Goal: Task Accomplishment & Management: Use online tool/utility

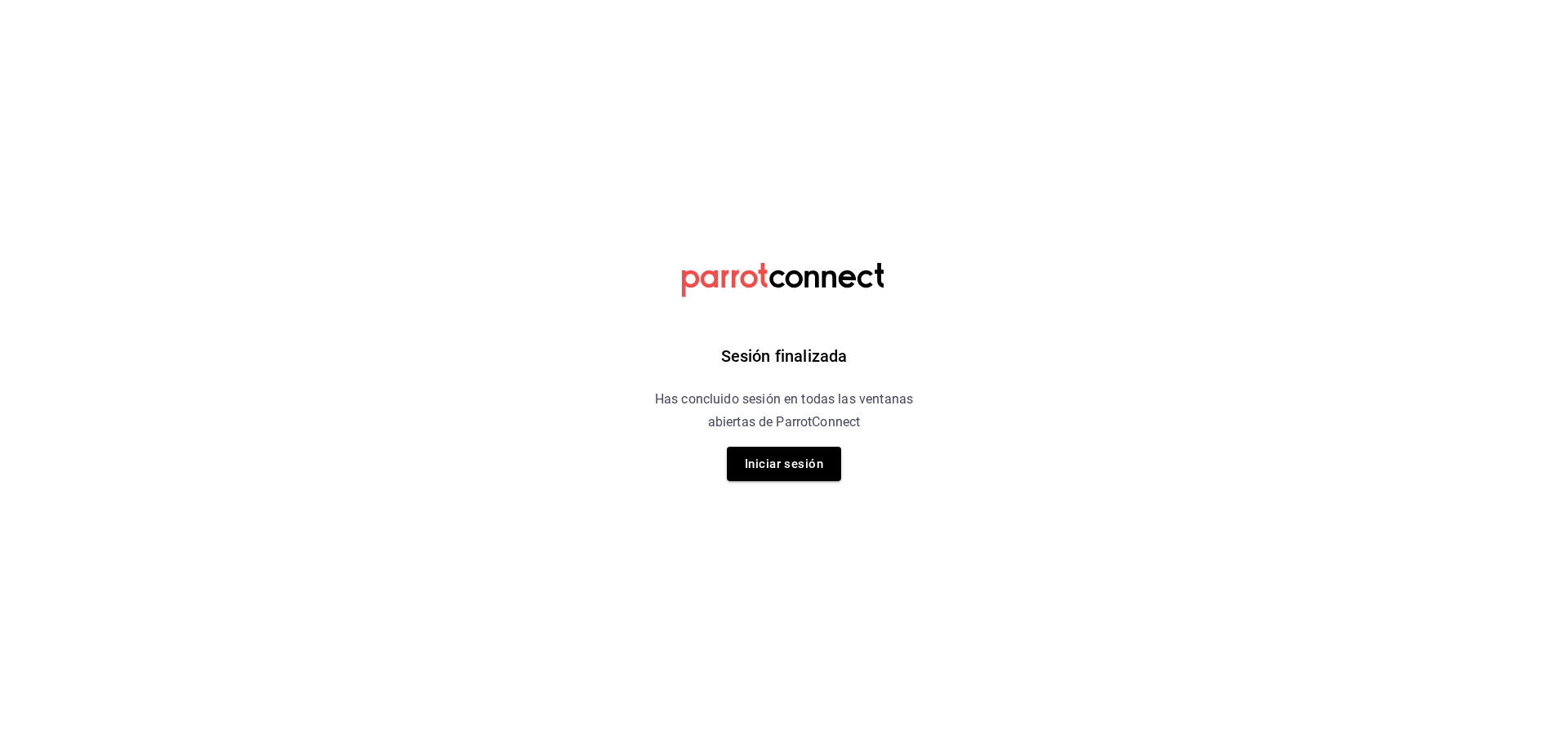
click at [792, 462] on button "Iniciar sesión" at bounding box center [784, 463] width 115 height 34
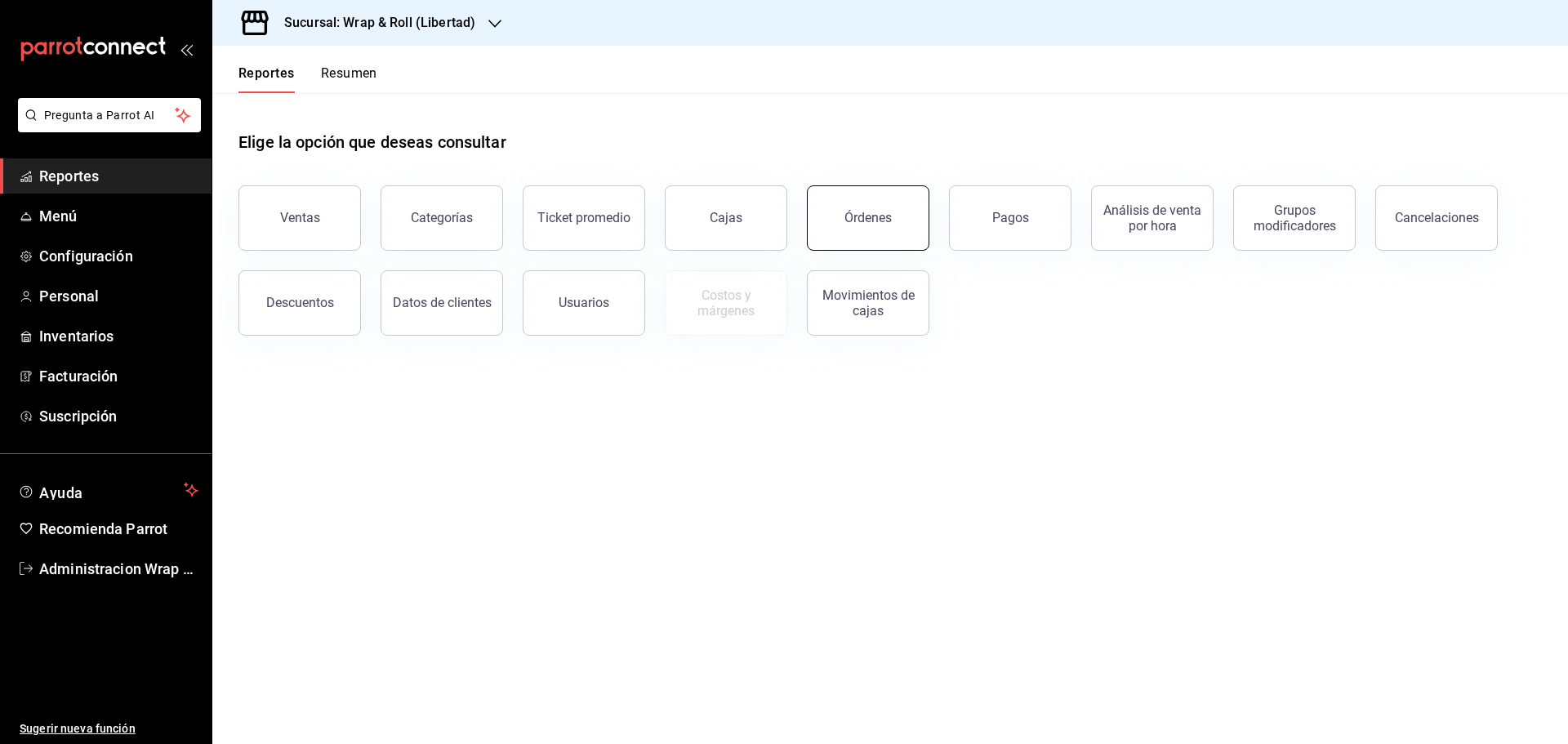
click at [887, 228] on button "Órdenes" at bounding box center [868, 218] width 122 height 66
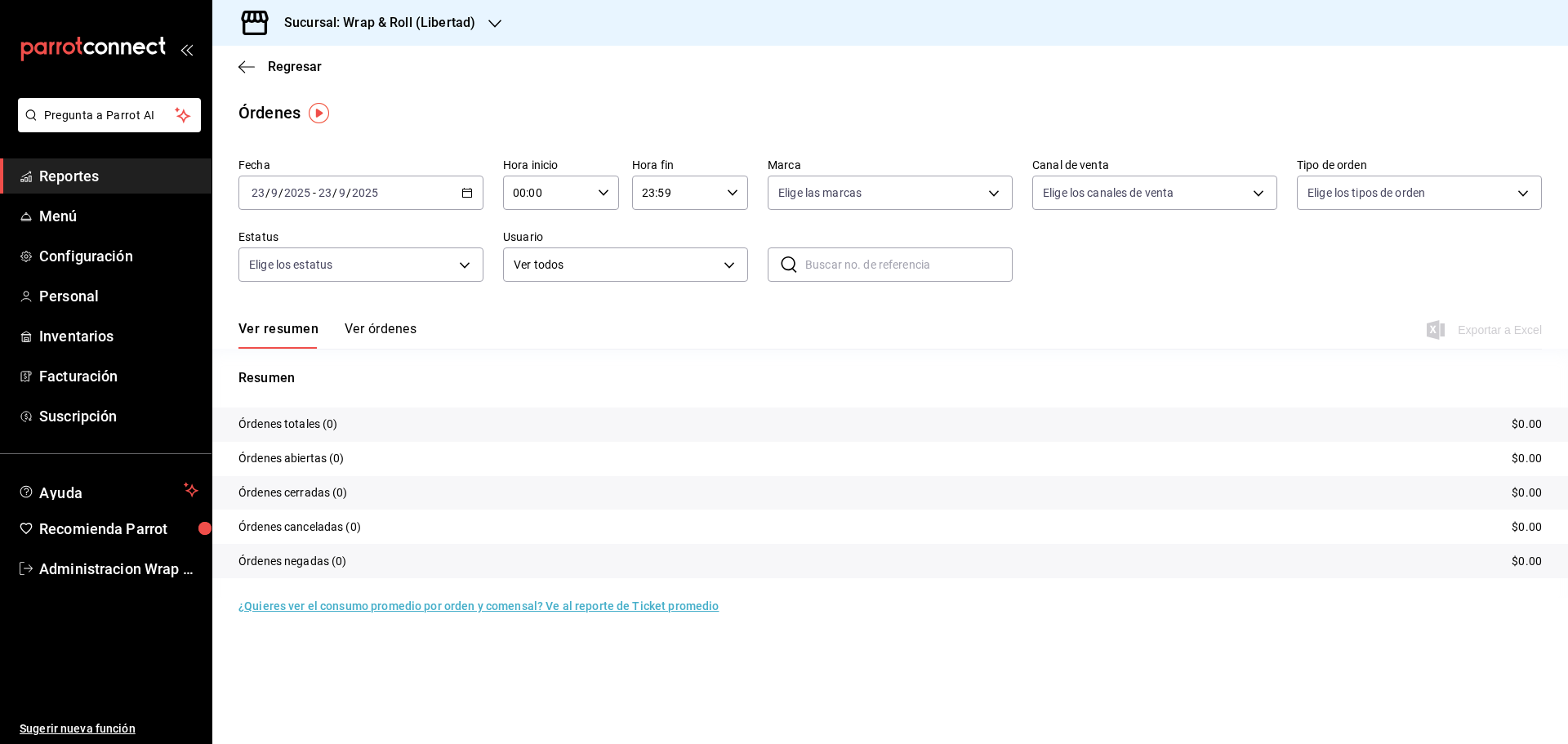
click at [462, 191] on \(Stroke\) "button" at bounding box center [466, 193] width 10 height 9
click at [289, 428] on span "Rango de fechas" at bounding box center [316, 426] width 127 height 17
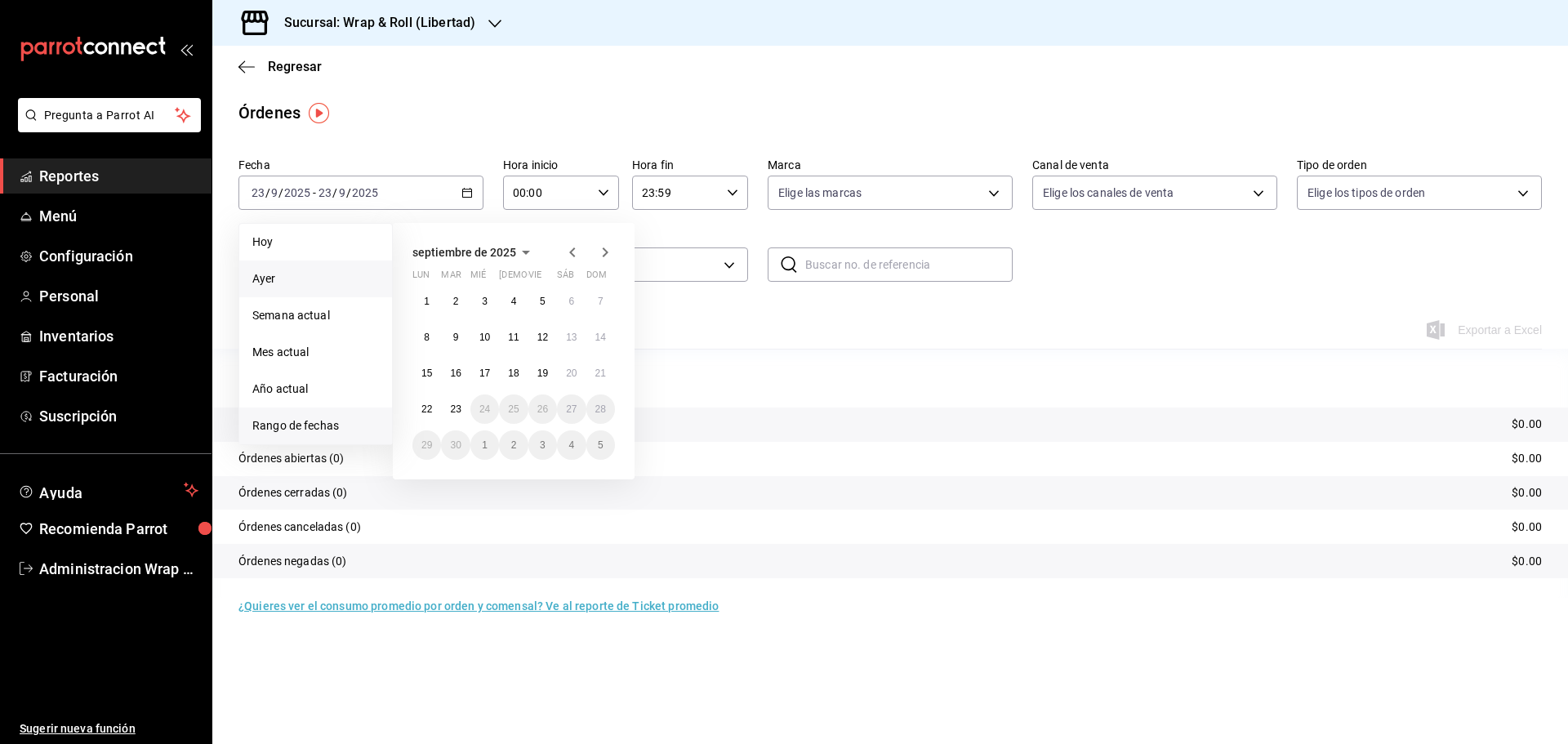
click at [309, 277] on span "Ayer" at bounding box center [316, 279] width 127 height 17
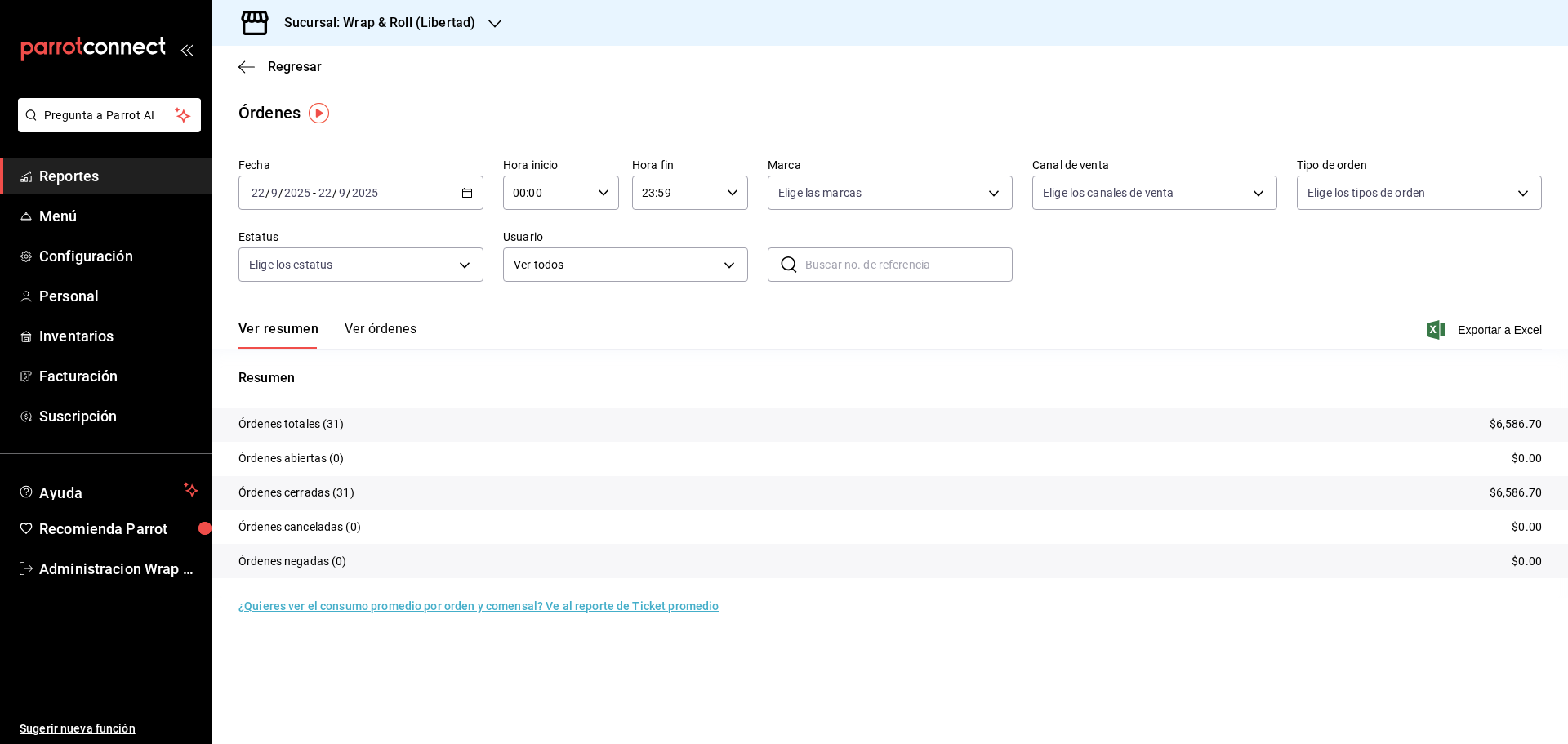
click at [492, 30] on icon "button" at bounding box center [494, 24] width 13 height 13
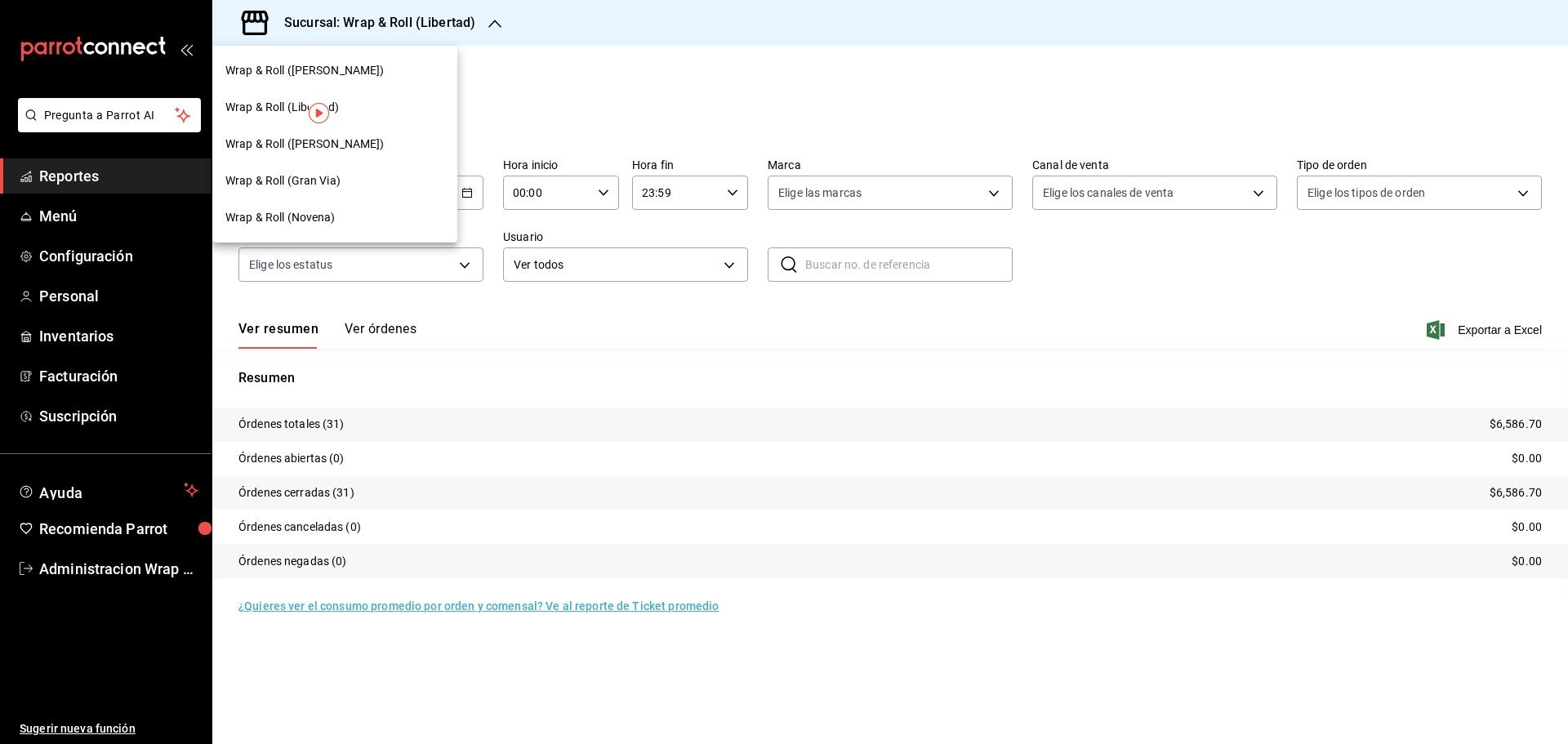
click at [345, 222] on div "Wrap & Roll (Novena)" at bounding box center [335, 218] width 219 height 17
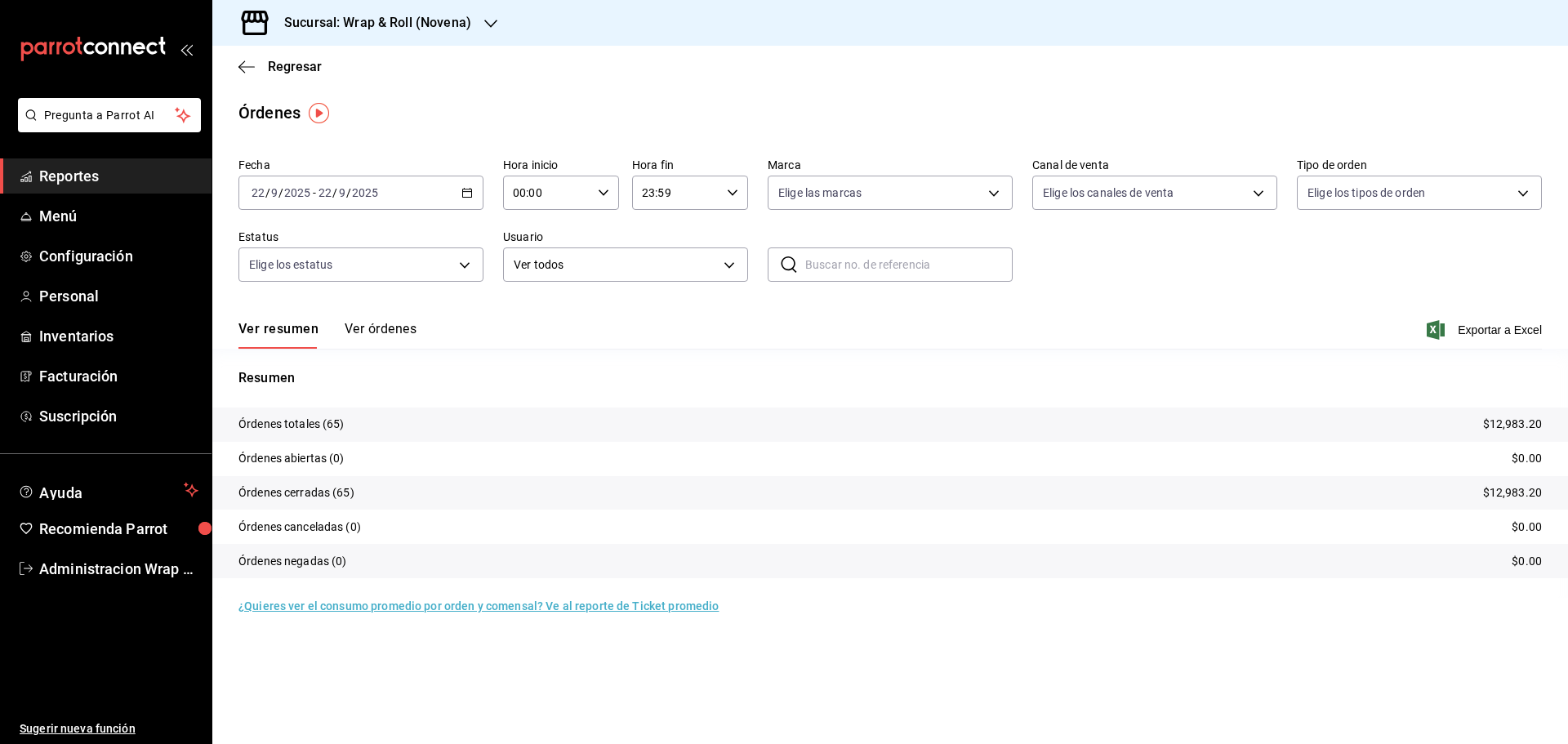
drag, startPoint x: 1533, startPoint y: 328, endPoint x: 1169, endPoint y: 241, distance: 374.3
click at [1533, 328] on span "Exportar a Excel" at bounding box center [1486, 330] width 112 height 19
click at [489, 23] on icon "button" at bounding box center [491, 24] width 13 height 13
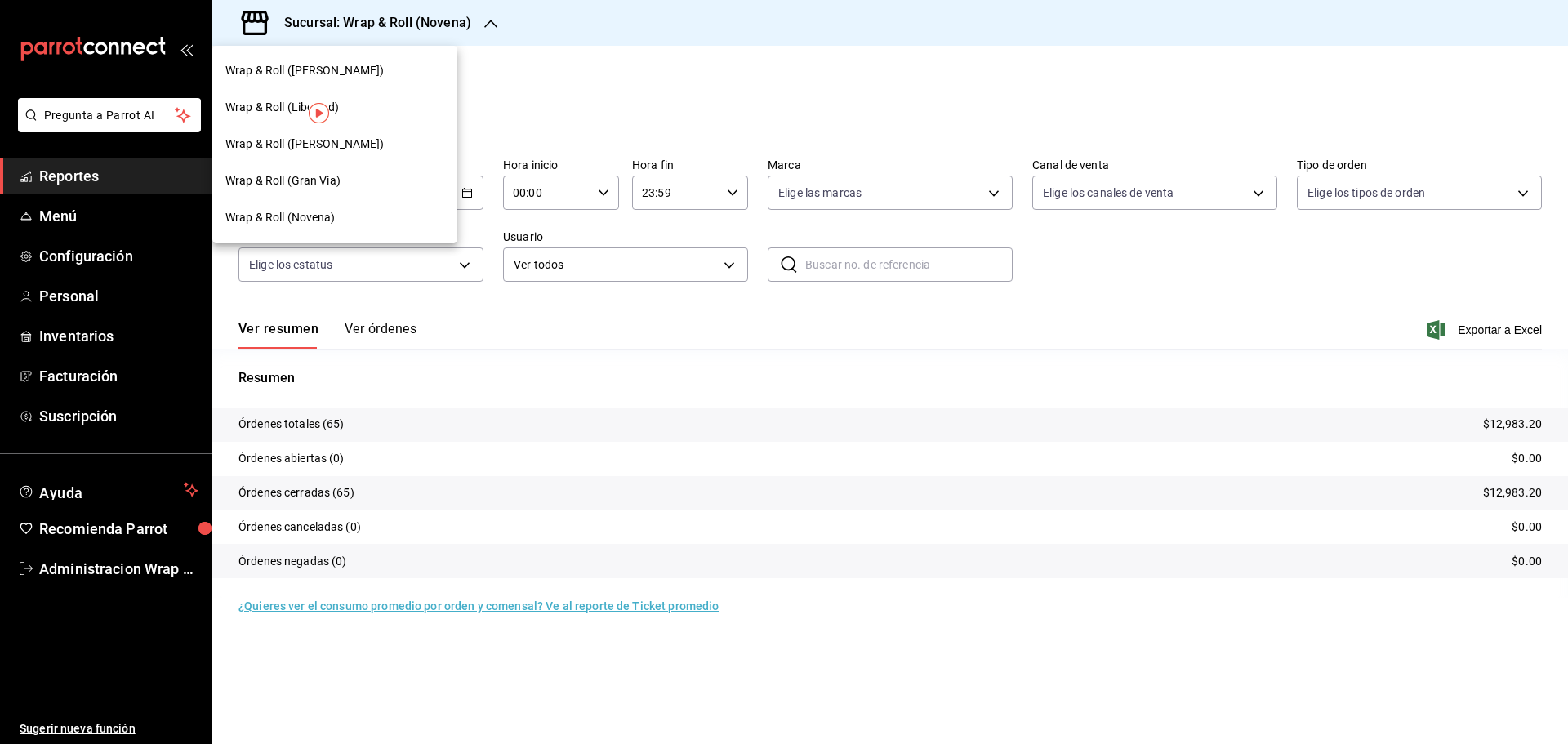
click at [346, 133] on div "Wrap & Roll ([PERSON_NAME])" at bounding box center [335, 144] width 245 height 37
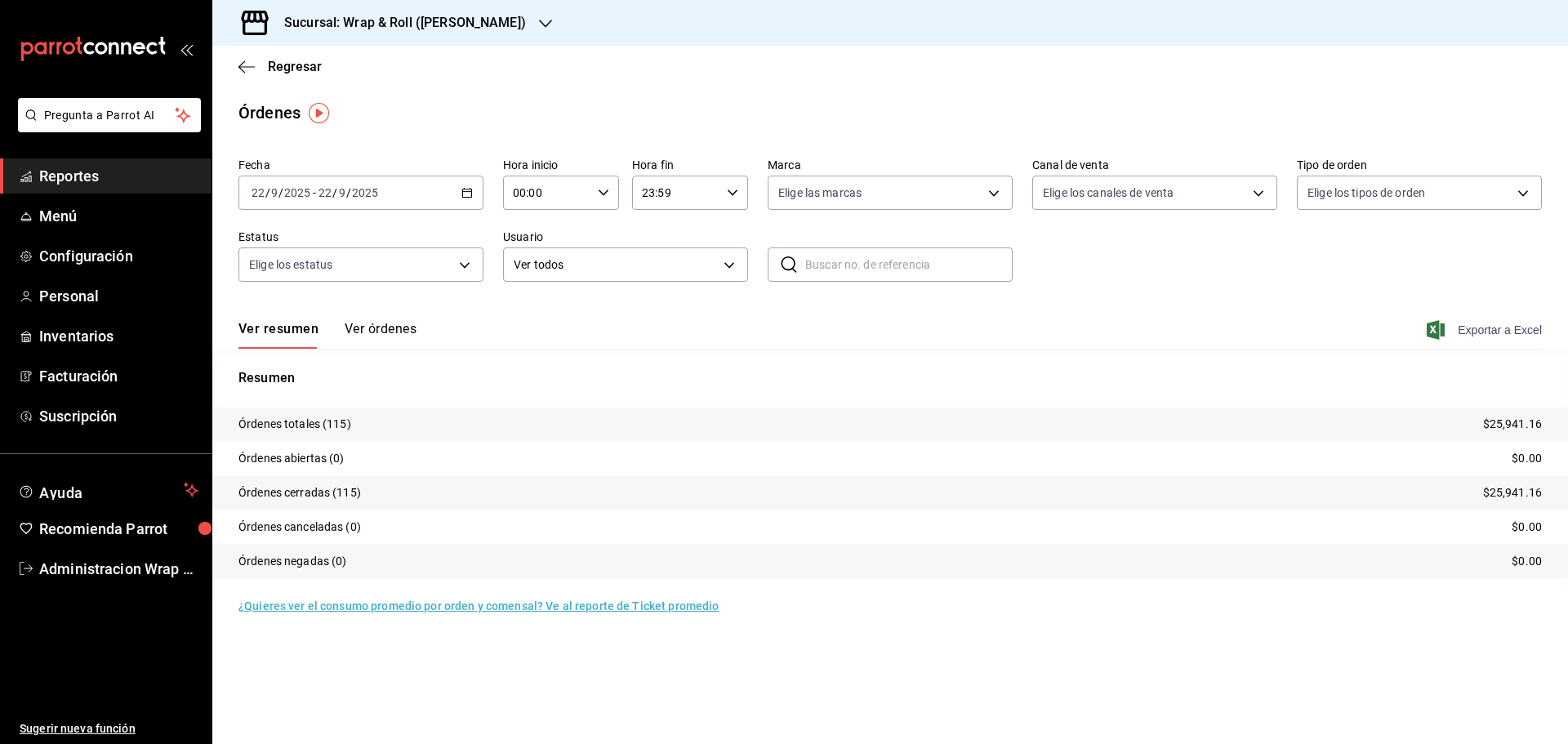
click at [1533, 331] on span "Exportar a Excel" at bounding box center [1486, 330] width 112 height 19
click at [539, 23] on icon "button" at bounding box center [545, 24] width 13 height 13
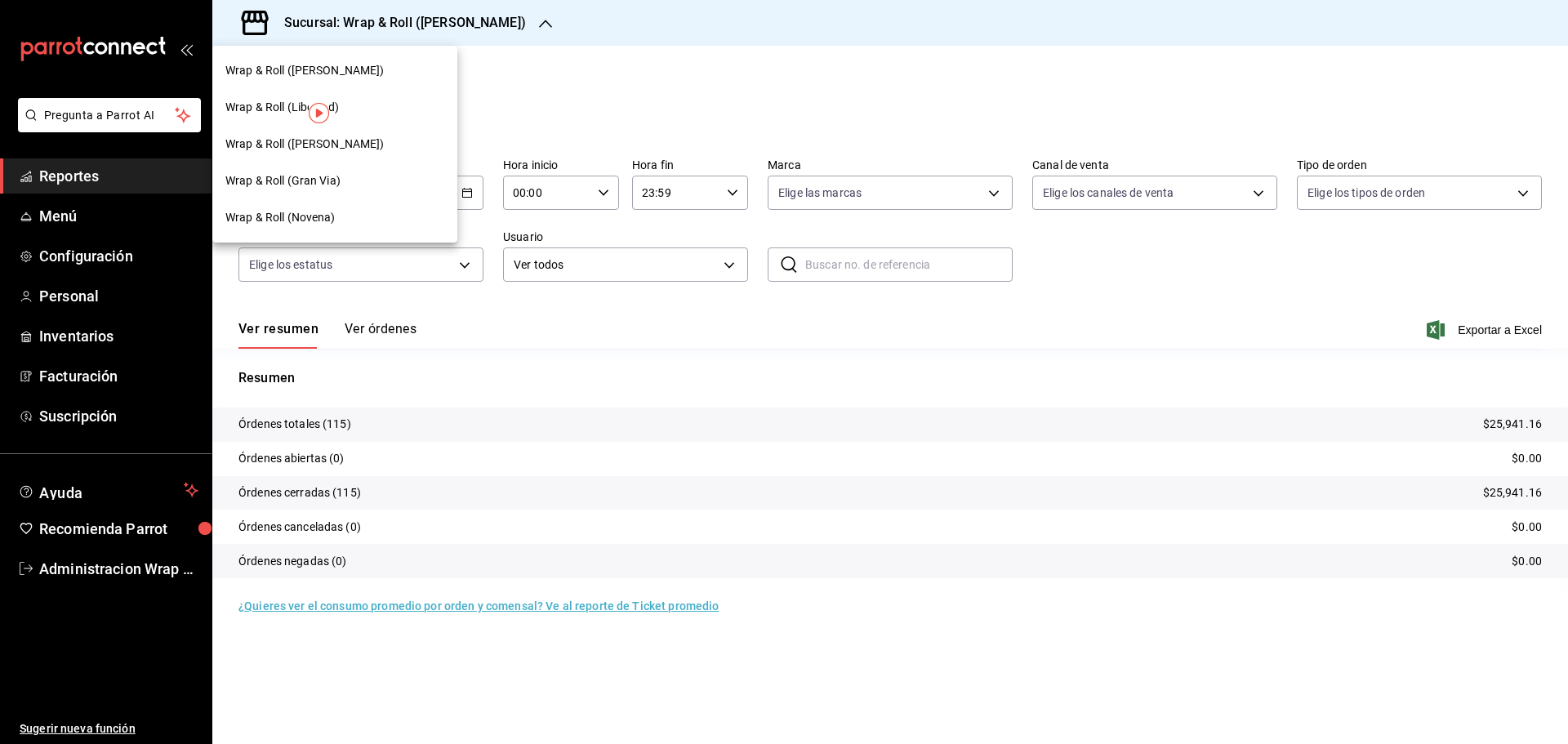
click at [349, 178] on div "Wrap & Roll (Gran Via)" at bounding box center [335, 181] width 219 height 17
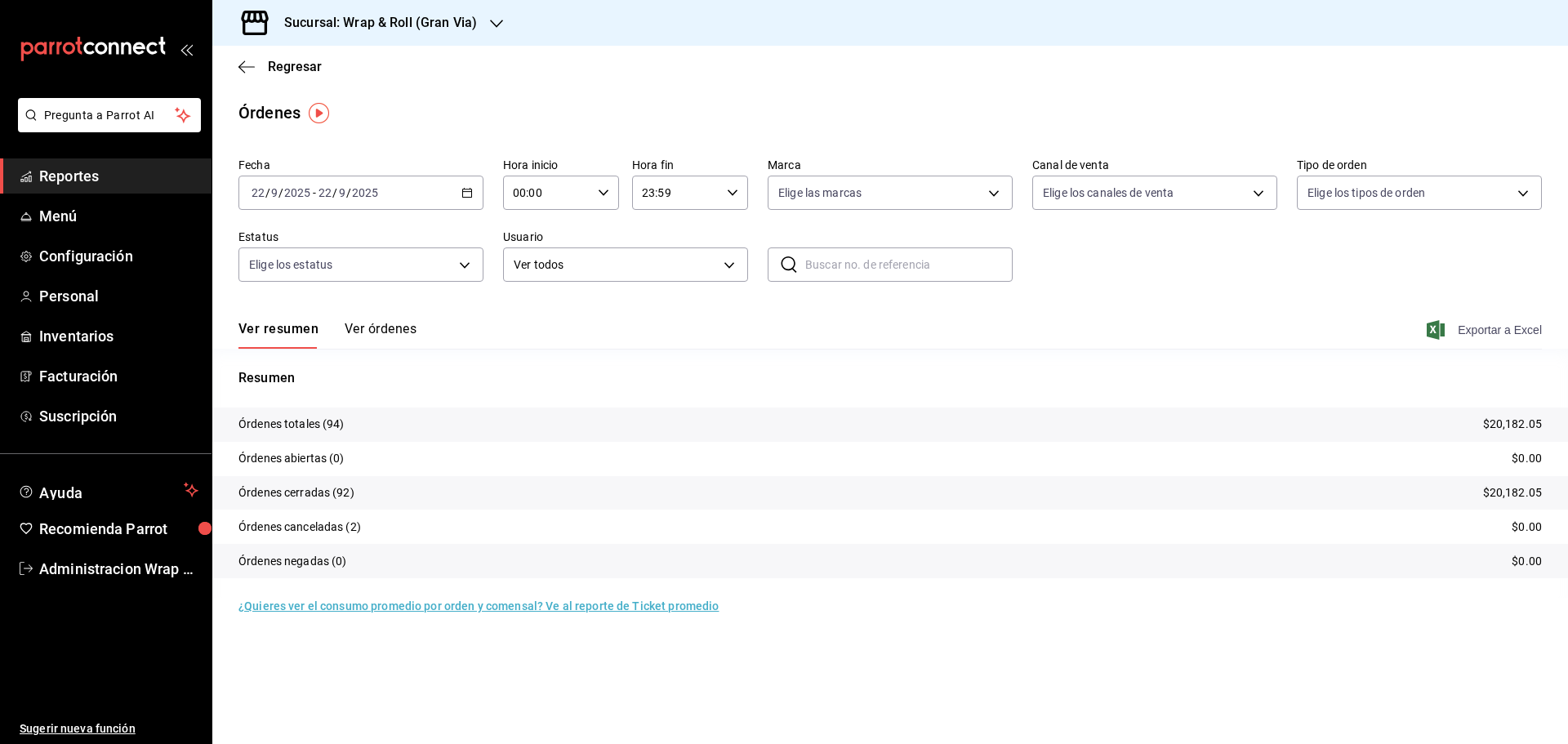
click at [1515, 327] on span "Exportar a Excel" at bounding box center [1486, 330] width 112 height 19
click at [490, 22] on icon "button" at bounding box center [496, 24] width 13 height 13
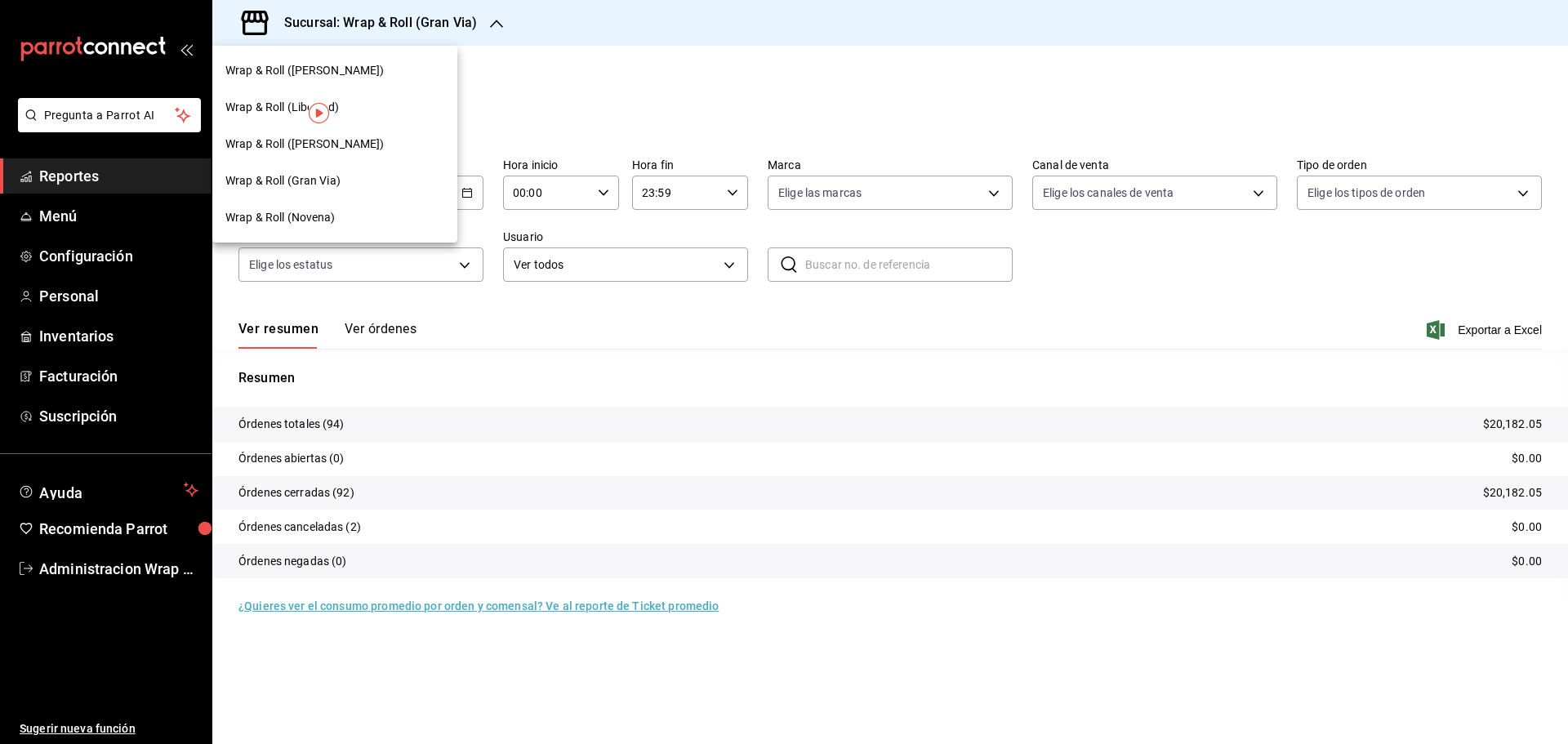
click at [337, 66] on span "Wrap & Roll ([PERSON_NAME])" at bounding box center [305, 71] width 159 height 17
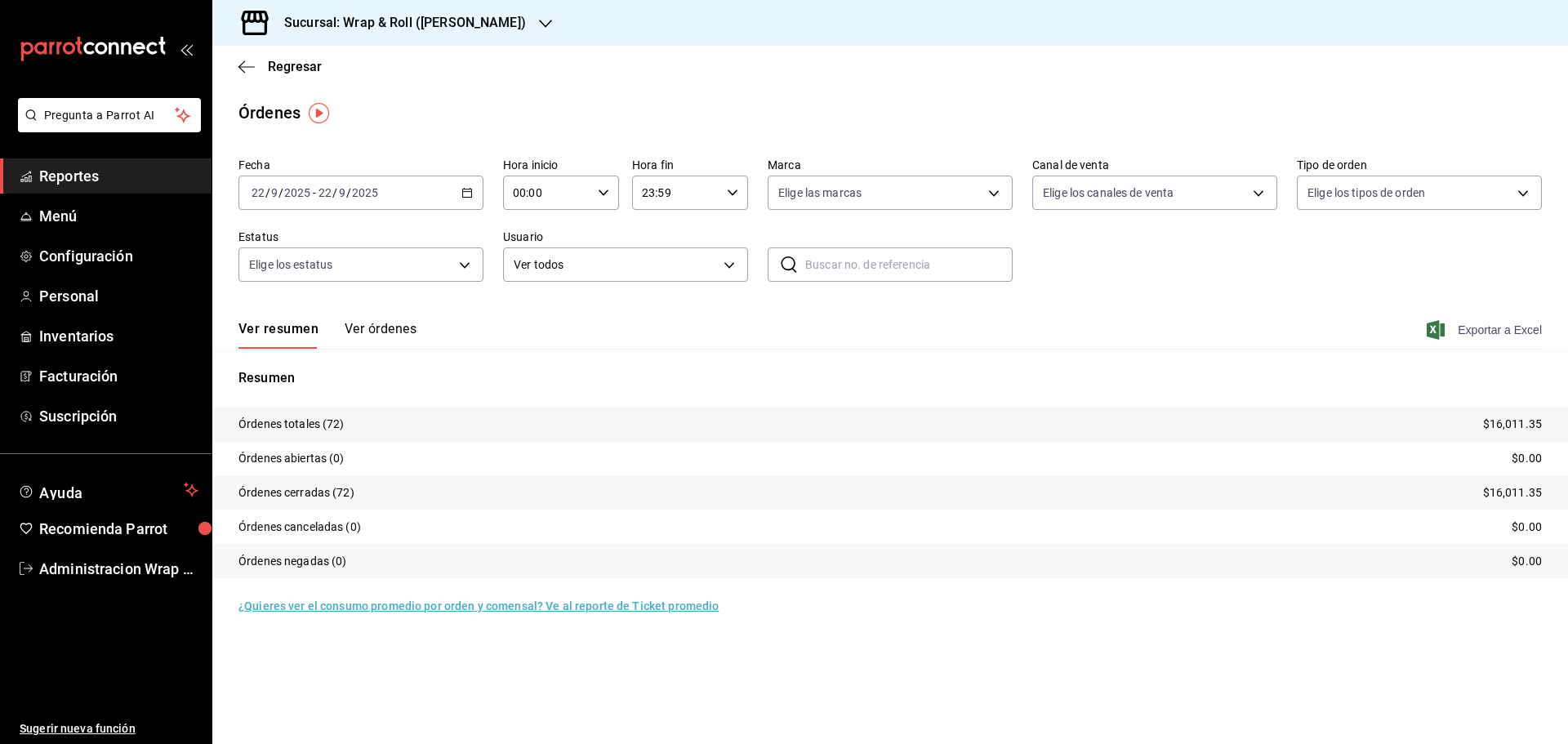
click at [1527, 337] on span "Exportar a Excel" at bounding box center [1486, 330] width 112 height 19
